Goal: Use online tool/utility: Utilize a website feature to perform a specific function

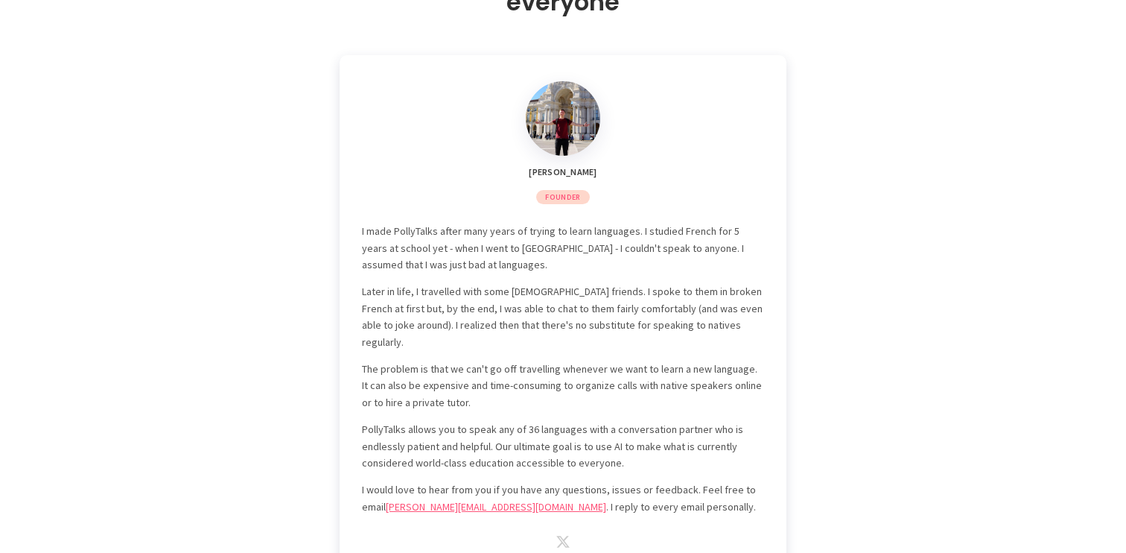
scroll to position [4382, 0]
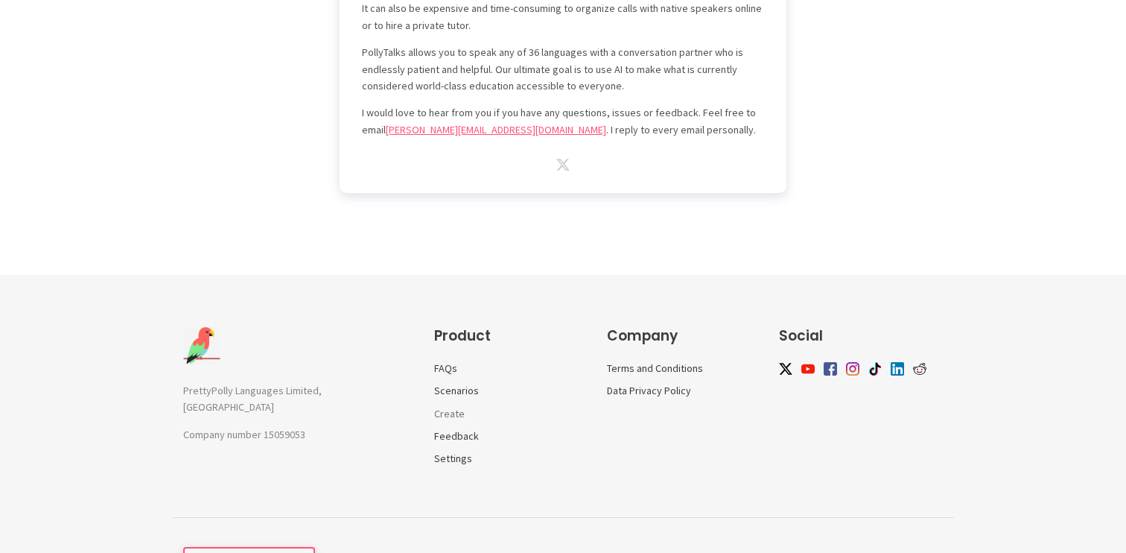
click at [448, 407] on link "Create" at bounding box center [449, 413] width 31 height 13
click at [794, 361] on ul at bounding box center [857, 373] width 156 height 24
click at [780, 361] on img at bounding box center [785, 367] width 13 height 12
click at [922, 361] on img at bounding box center [919, 367] width 13 height 13
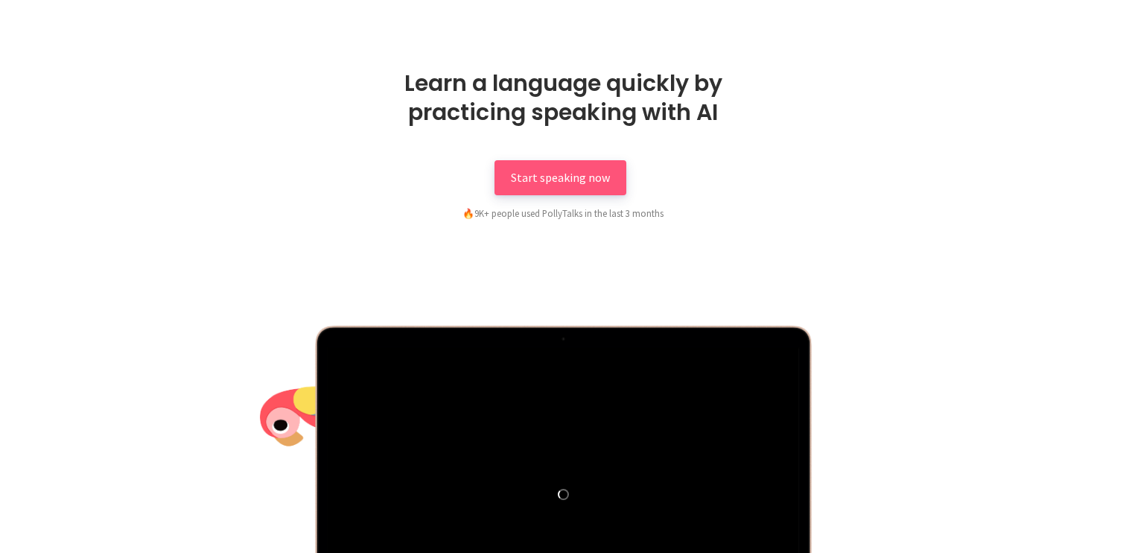
scroll to position [0, 0]
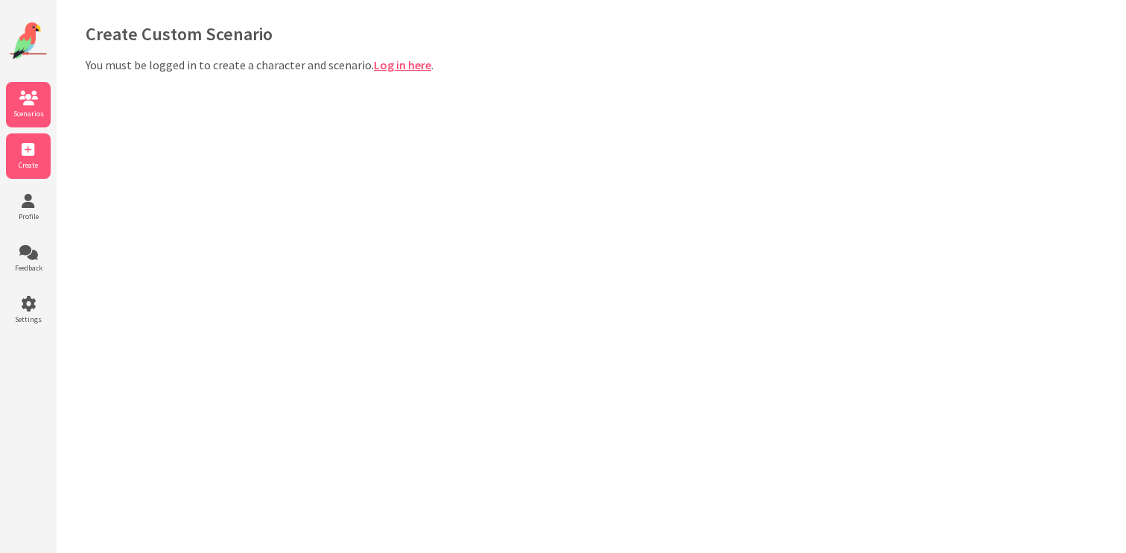
click at [27, 108] on li "Scenarios" at bounding box center [28, 104] width 45 height 45
